Goal: Navigation & Orientation: Find specific page/section

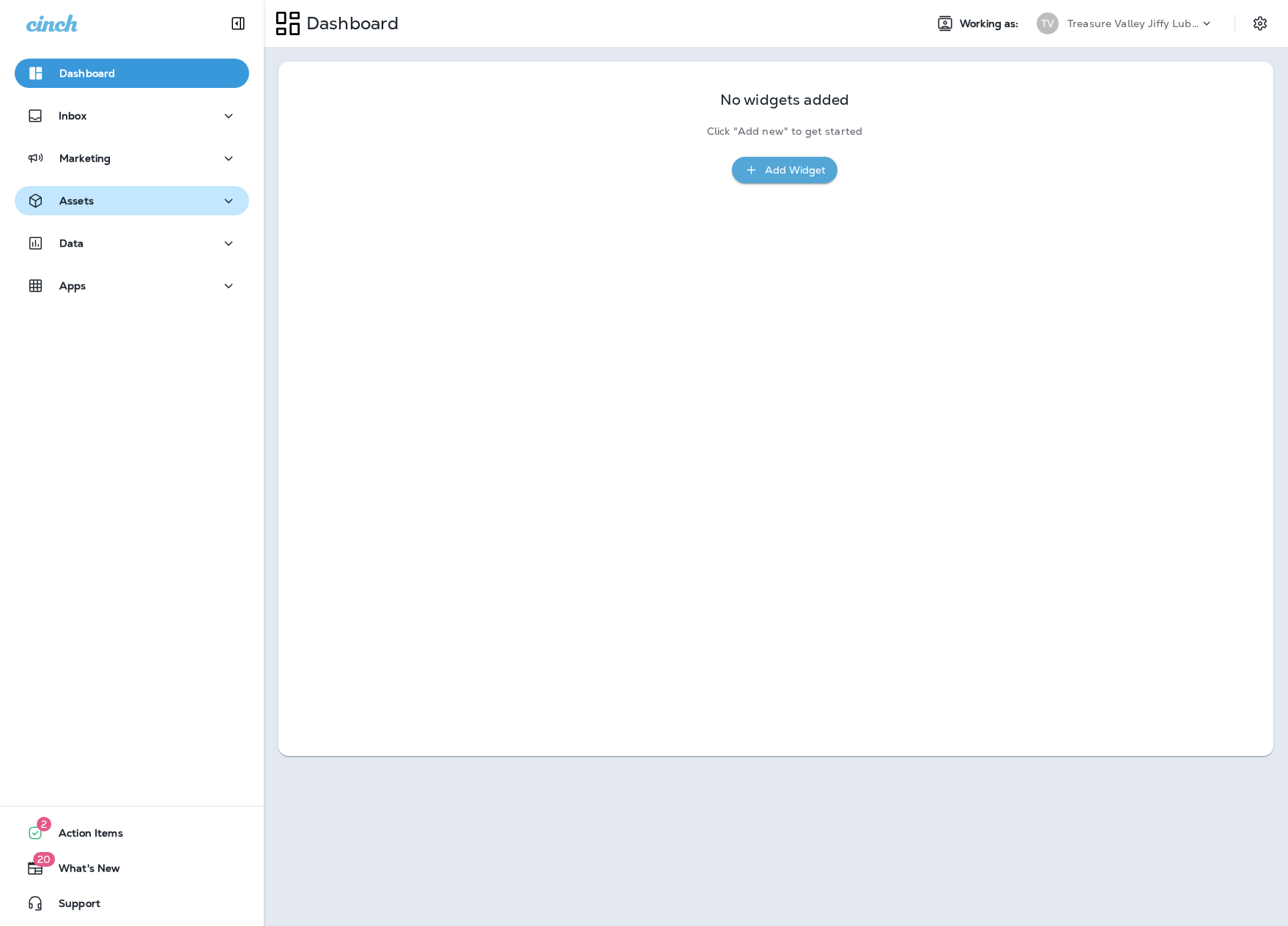
click at [100, 203] on div "Assets" at bounding box center [132, 201] width 211 height 18
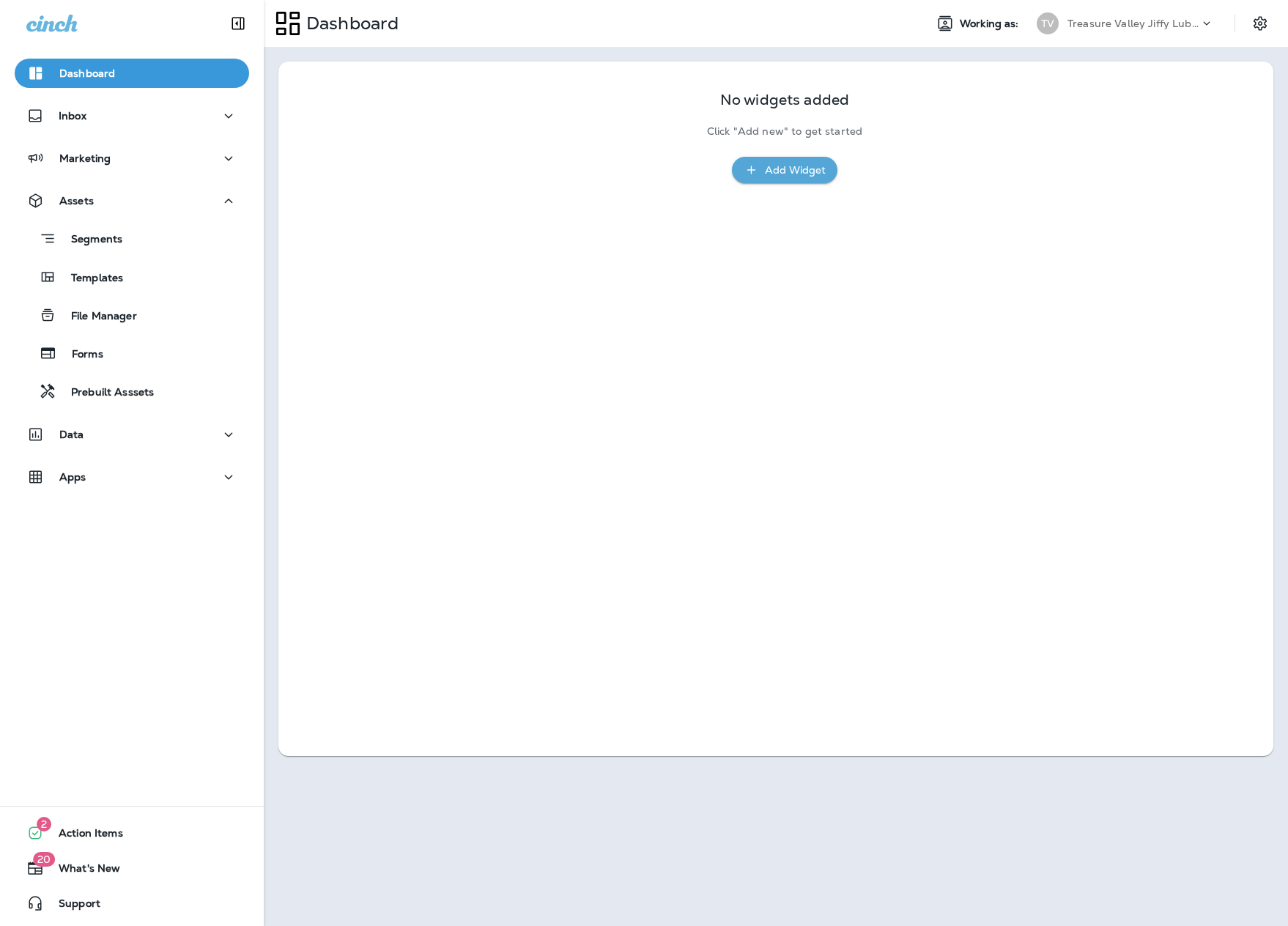
click at [77, 101] on div "Dashboard Inbox Marketing Assets Segments Templates File Manager Forms Prebuilt…" at bounding box center [132, 277] width 264 height 468
click at [77, 110] on p "Inbox" at bounding box center [73, 116] width 28 height 12
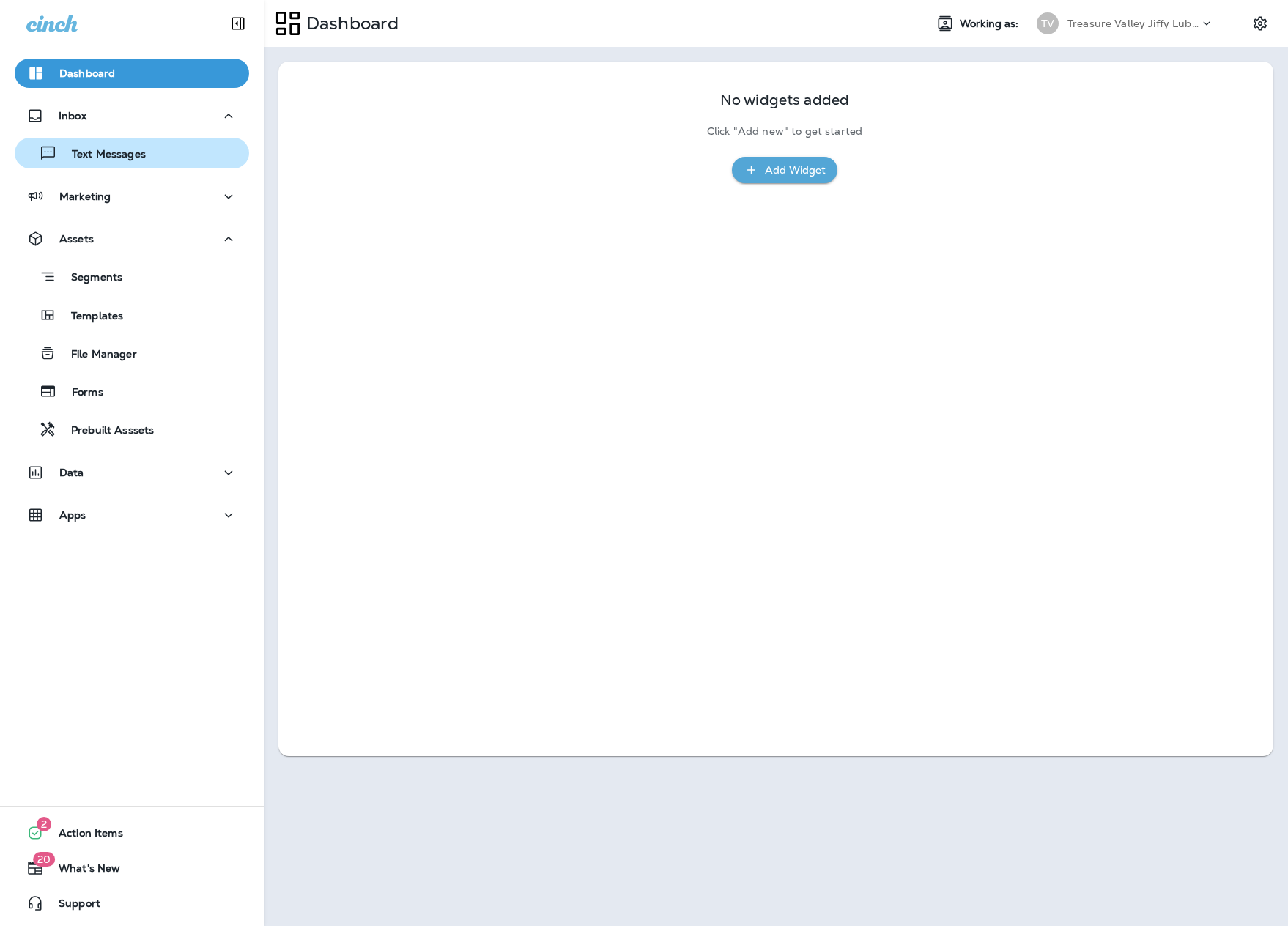
click at [95, 160] on p "Text Messages" at bounding box center [101, 155] width 88 height 14
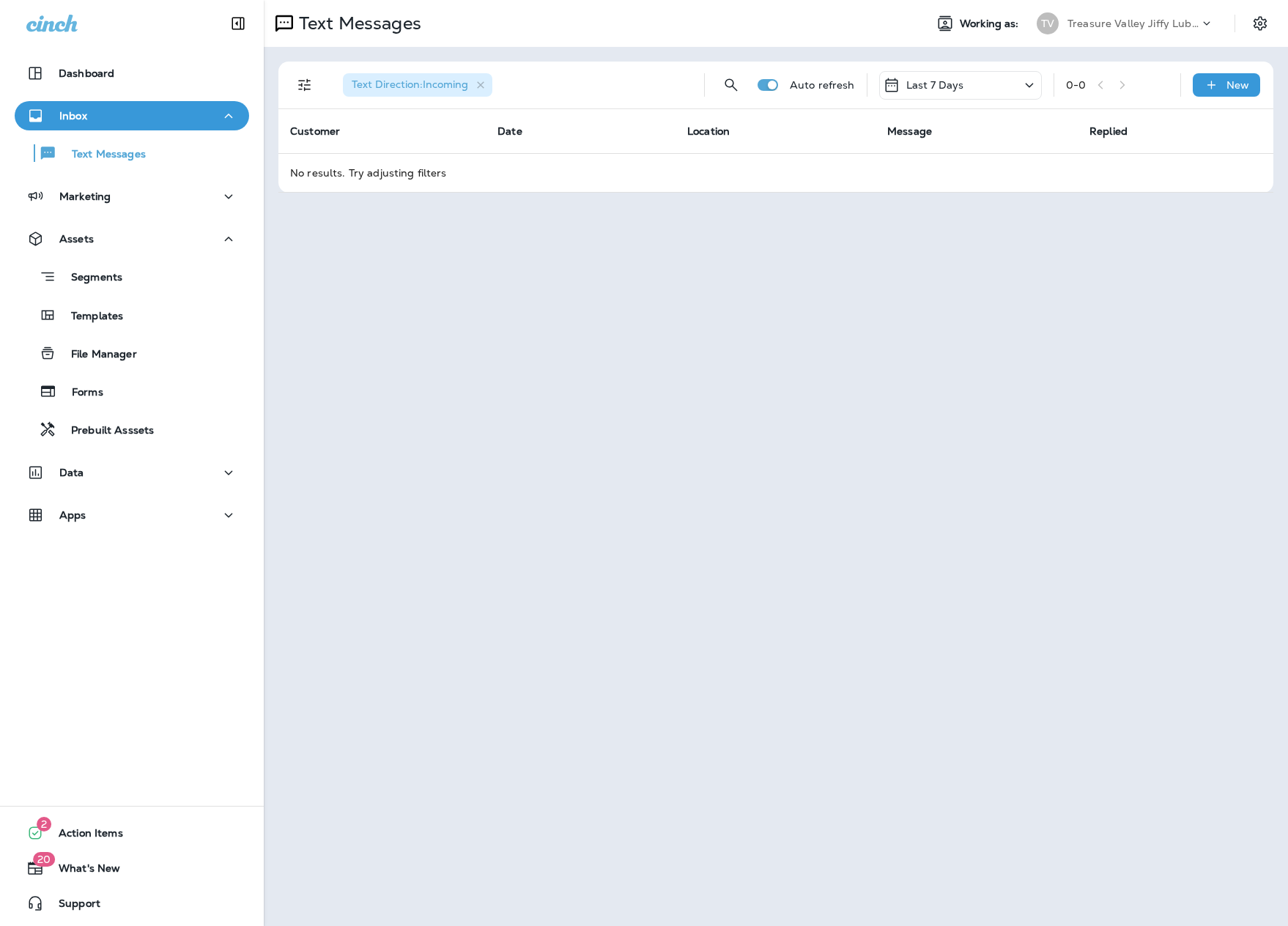
click at [1153, 23] on p "Treasure Valley Jiffy Lube Group" at bounding box center [1133, 23] width 132 height 12
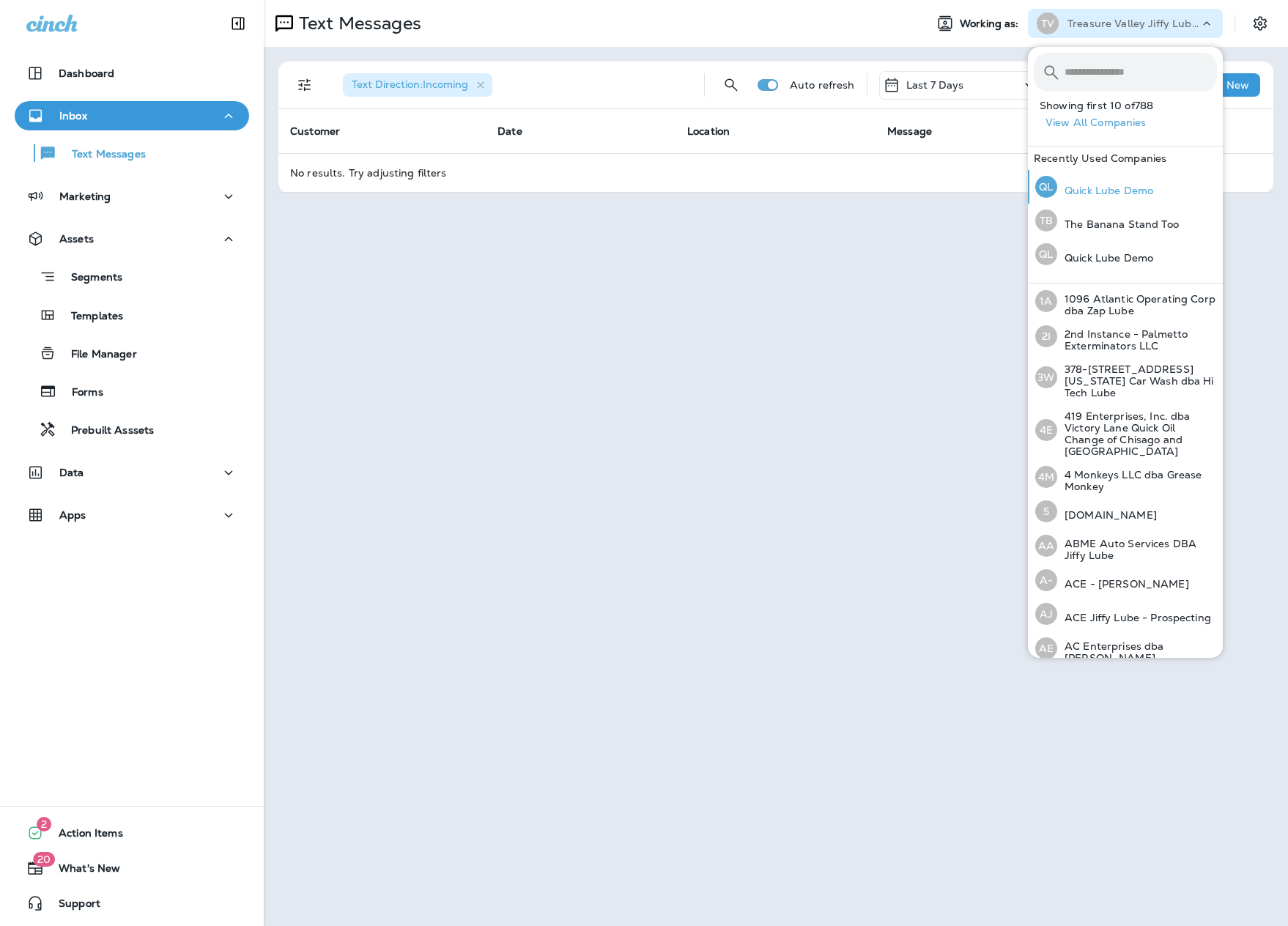
click at [1093, 186] on p "Quick Lube Demo" at bounding box center [1104, 190] width 96 height 12
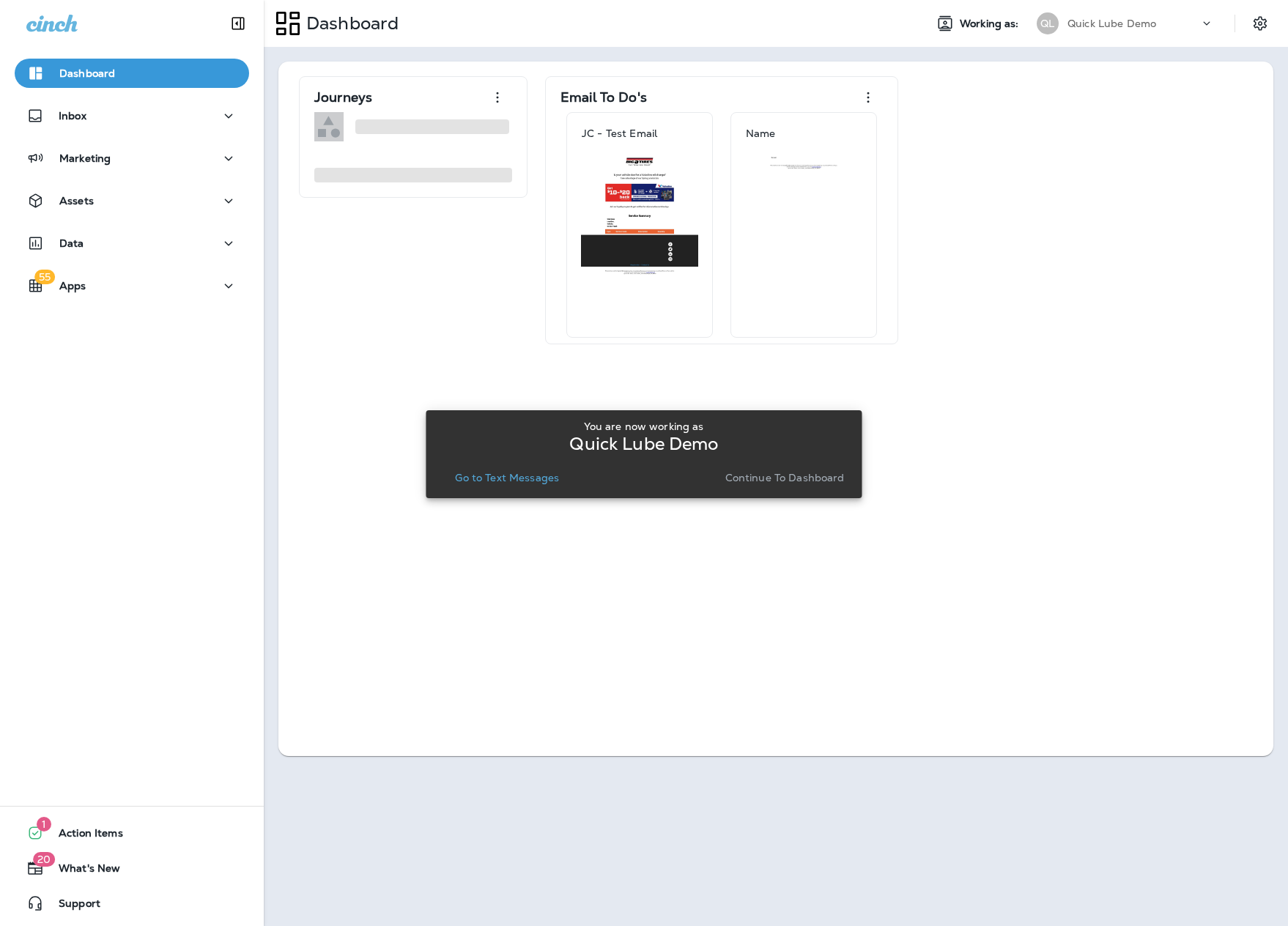
click at [765, 472] on p "Continue to Dashboard" at bounding box center [785, 477] width 120 height 12
